Goal: Task Accomplishment & Management: Use online tool/utility

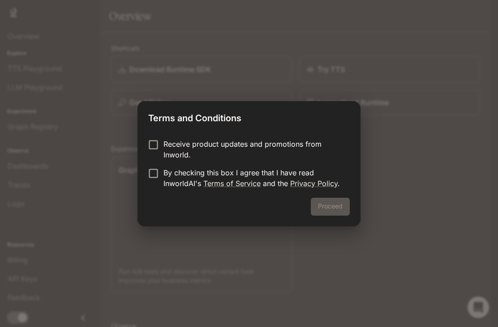
click at [338, 209] on div "Proceed" at bounding box center [248, 212] width 223 height 29
click at [388, 206] on div "Terms and Conditions Receive product updates and promotions from Inworld. By ch…" at bounding box center [249, 163] width 498 height 327
click at [336, 210] on div "Proceed" at bounding box center [248, 212] width 223 height 29
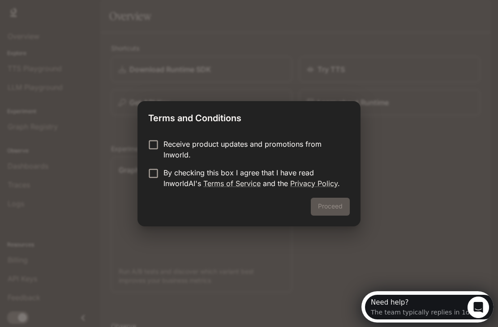
click at [330, 306] on div "Terms and Conditions Receive product updates and promotions from Inworld. By ch…" at bounding box center [249, 163] width 498 height 327
click at [413, 244] on div "Terms and Conditions Receive product updates and promotions from Inworld. By ch…" at bounding box center [249, 163] width 498 height 327
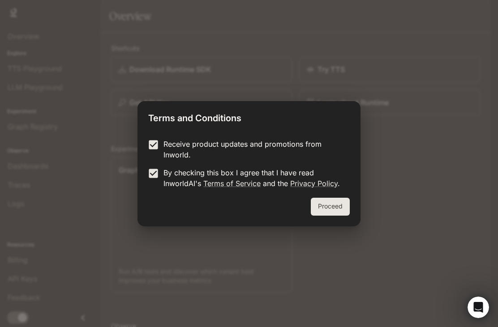
click at [319, 212] on button "Proceed" at bounding box center [330, 207] width 39 height 18
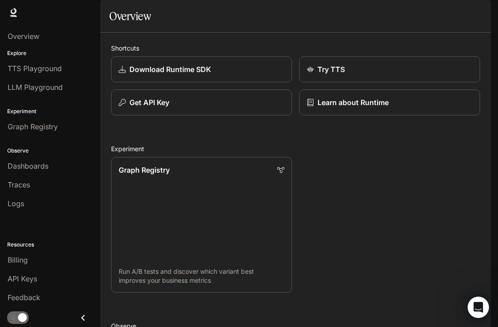
scroll to position [26, 0]
click at [258, 190] on link "Graph Registry Run A/B tests and discover which variant best improves your busi…" at bounding box center [201, 225] width 181 height 136
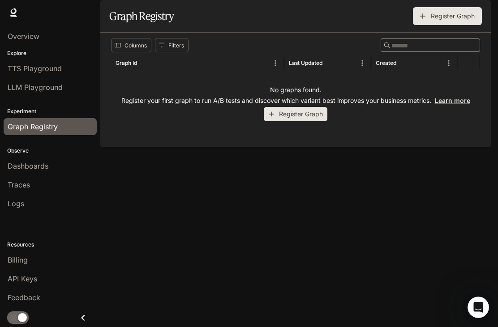
click at [61, 167] on div "Dashboards" at bounding box center [50, 166] width 85 height 11
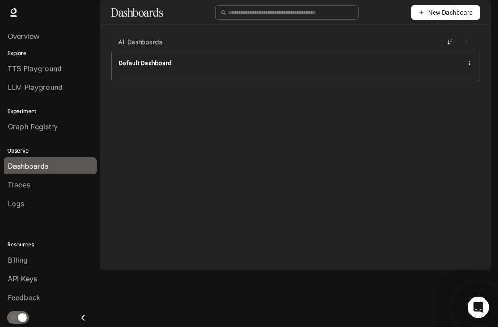
click at [73, 128] on div "Graph Registry" at bounding box center [50, 126] width 85 height 11
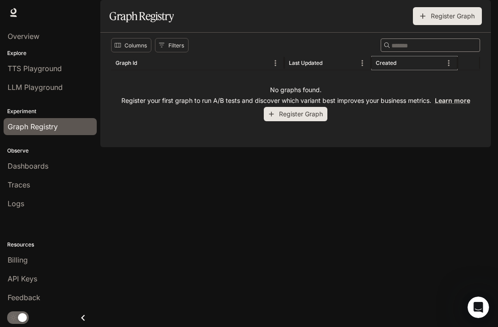
click at [409, 70] on button "Sort" at bounding box center [403, 62] width 13 height 13
click at [422, 70] on div "Created" at bounding box center [409, 63] width 67 height 14
click at [310, 66] on div "Last Updated" at bounding box center [306, 63] width 34 height 7
click at [311, 122] on button "Register Graph" at bounding box center [296, 114] width 64 height 15
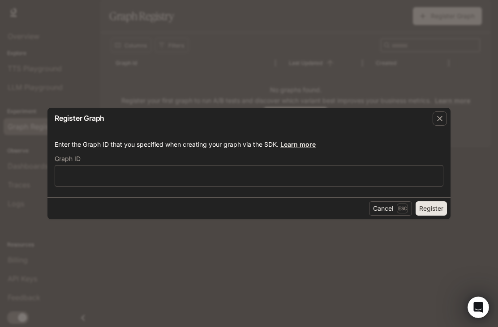
click at [440, 120] on icon "button" at bounding box center [439, 118] width 5 height 5
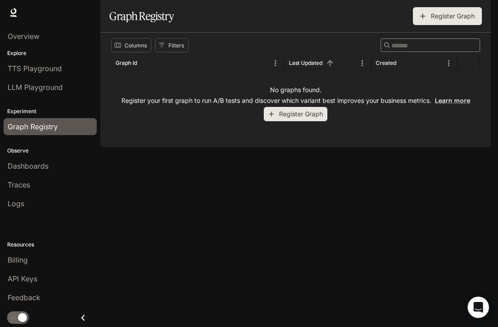
click at [462, 25] on button "Register Graph" at bounding box center [447, 16] width 69 height 18
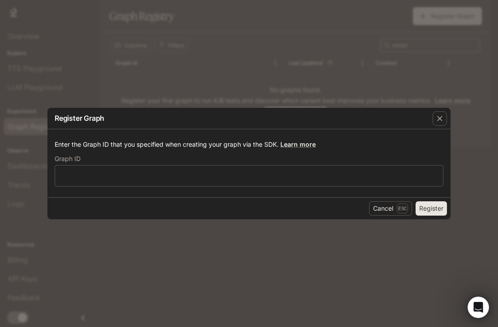
click at [442, 117] on icon "button" at bounding box center [439, 118] width 9 height 9
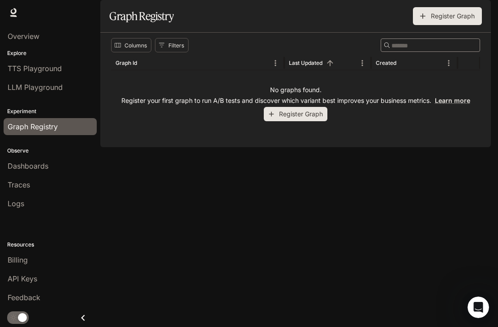
click at [170, 52] on button "Filters" at bounding box center [172, 45] width 34 height 14
click at [175, 52] on button "Filters" at bounding box center [172, 45] width 34 height 14
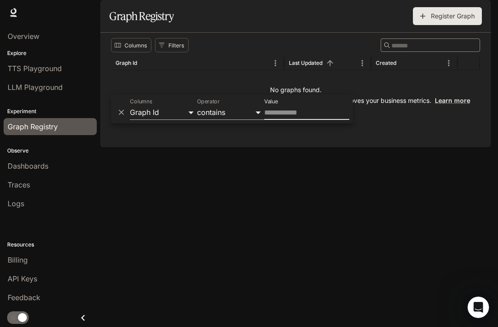
click at [429, 147] on div "Columns Filters ​ Graph Id Last Updated Created No graphs found. Register your …" at bounding box center [295, 90] width 390 height 115
